Goal: Navigation & Orientation: Find specific page/section

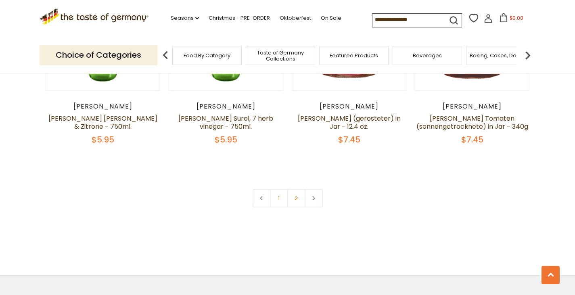
scroll to position [1776, 0]
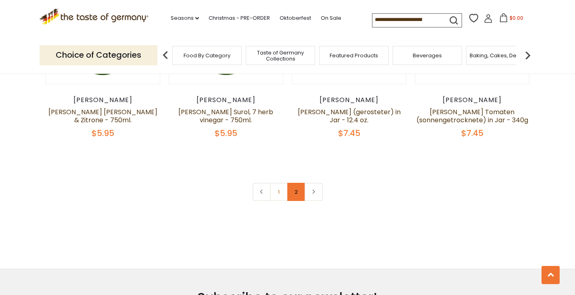
click at [293, 183] on link "2" at bounding box center [296, 192] width 18 height 18
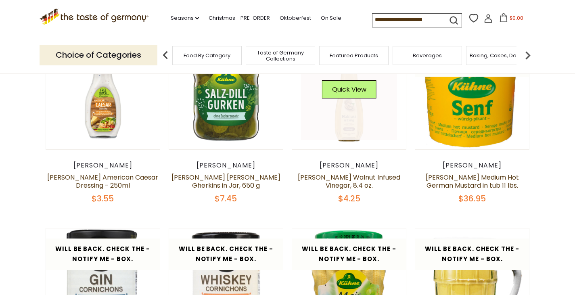
scroll to position [106, 0]
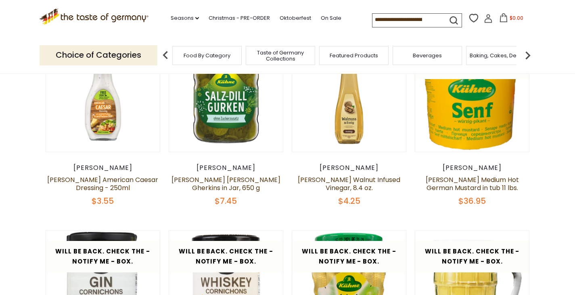
drag, startPoint x: 436, startPoint y: 20, endPoint x: 244, endPoint y: 11, distance: 192.3
click at [244, 11] on div ".st0{fill:#EDD300;} .st1{fill:#D33E21;} .st0{fill:#EDD300;} .st1{fill:#D33E21;}…" at bounding box center [288, 18] width 496 height 37
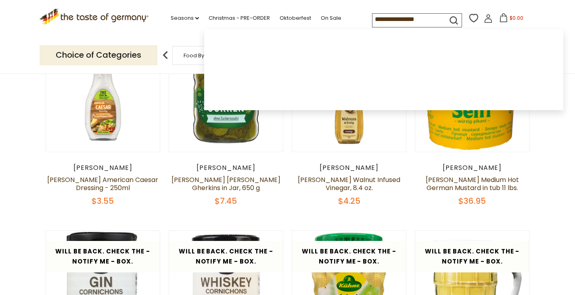
type input "**********"
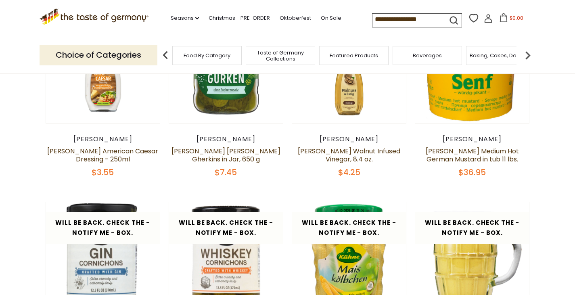
scroll to position [180, 0]
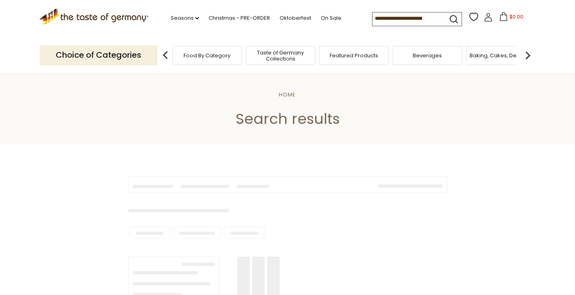
type input "**********"
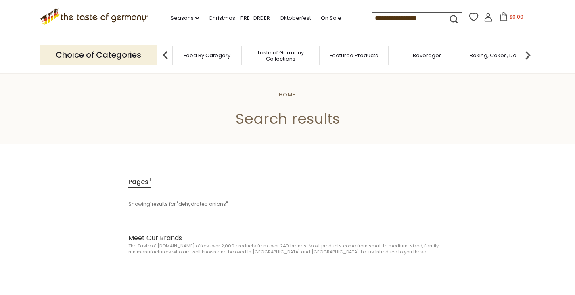
click at [208, 55] on span "Food By Category" at bounding box center [207, 55] width 47 height 6
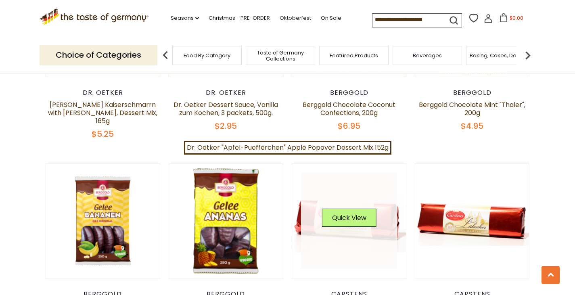
scroll to position [1049, 0]
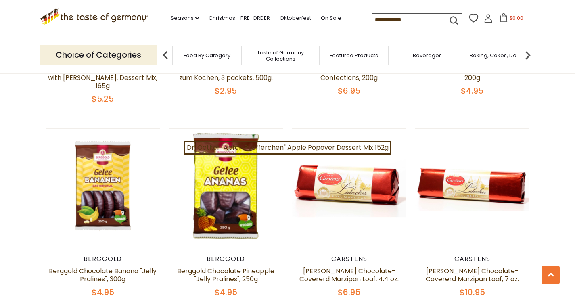
click at [198, 17] on li "Seasons dropdown_arrow All Seasons Recipes Game Day Valentine's Day Karneval St…" at bounding box center [189, 16] width 36 height 12
click at [195, 18] on icon "dropdown_arrow" at bounding box center [197, 18] width 4 height 3
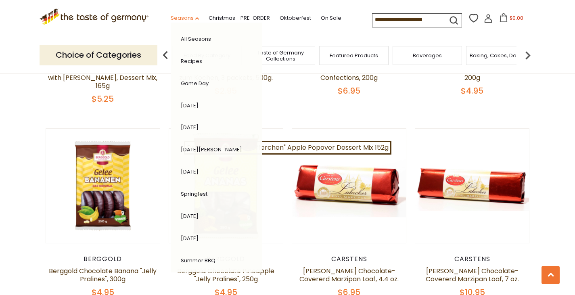
click at [196, 20] on link "Seasons dropdown_arrow" at bounding box center [185, 18] width 28 height 9
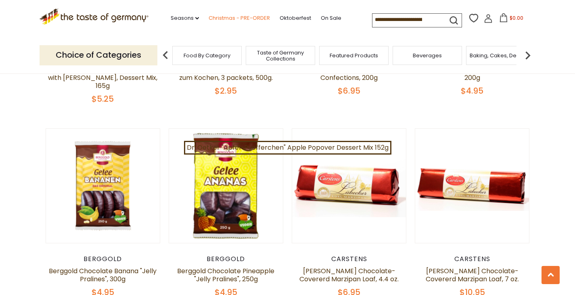
click at [240, 15] on link "Christmas - PRE-ORDER" at bounding box center [239, 18] width 61 height 9
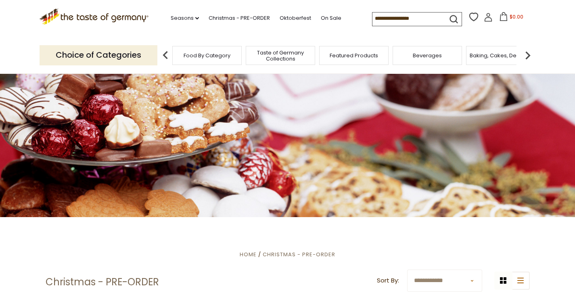
click at [360, 58] on span "Featured Products" at bounding box center [354, 55] width 48 height 6
